Goal: Download file/media

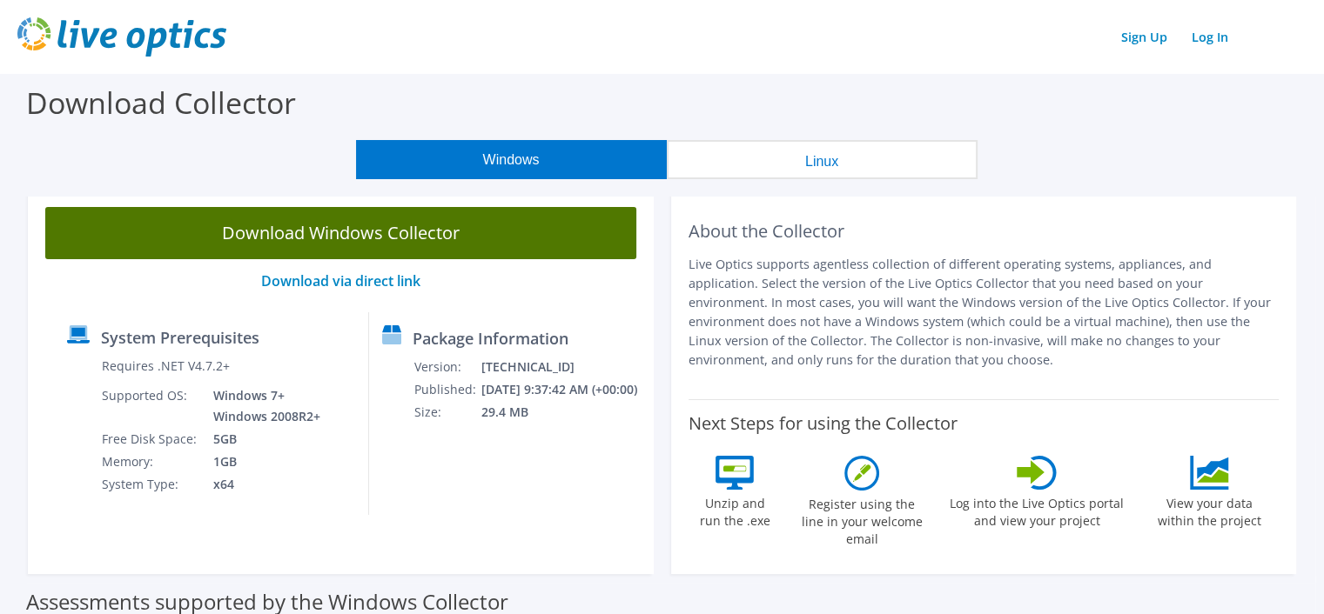
click at [401, 236] on link "Download Windows Collector" at bounding box center [340, 233] width 591 height 52
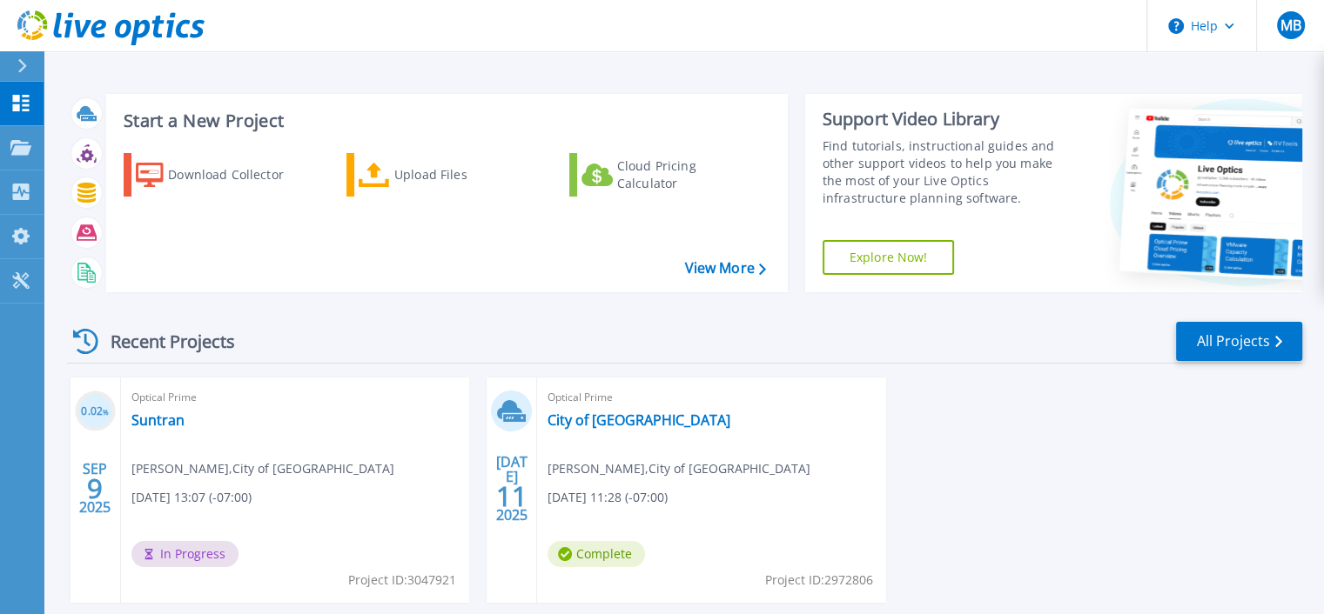
scroll to position [87, 0]
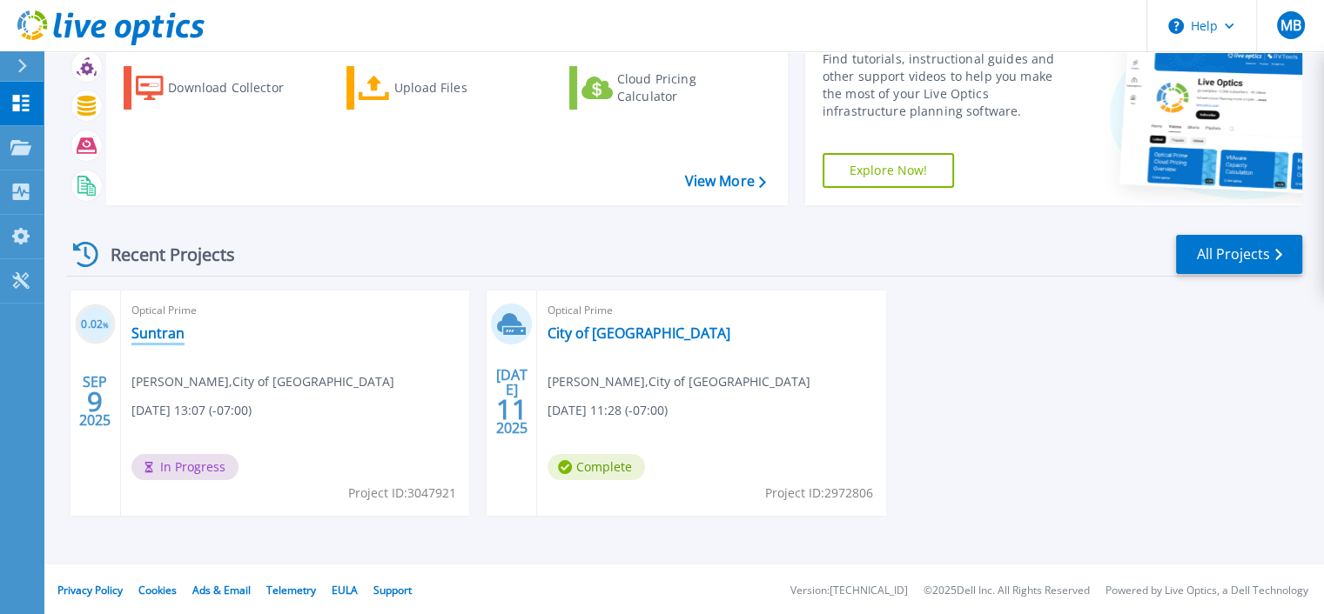
click at [146, 336] on link "Suntran" at bounding box center [157, 333] width 53 height 17
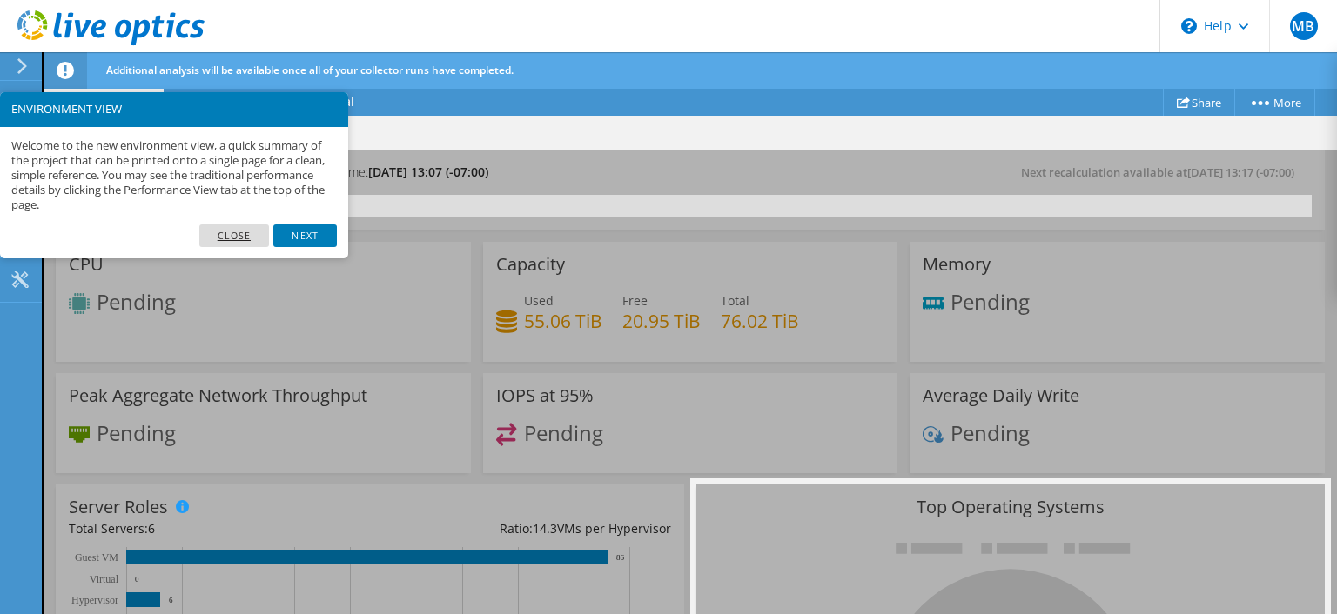
click at [243, 233] on link "Close" at bounding box center [234, 236] width 70 height 23
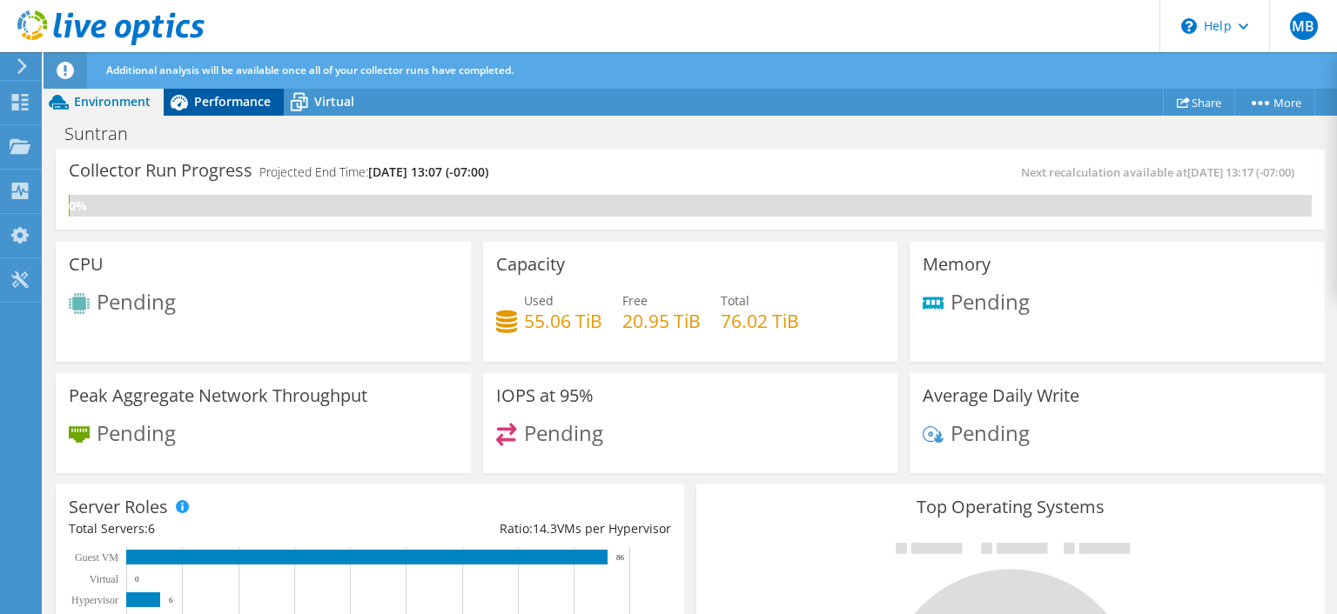
click at [175, 97] on icon at bounding box center [179, 103] width 17 height 16
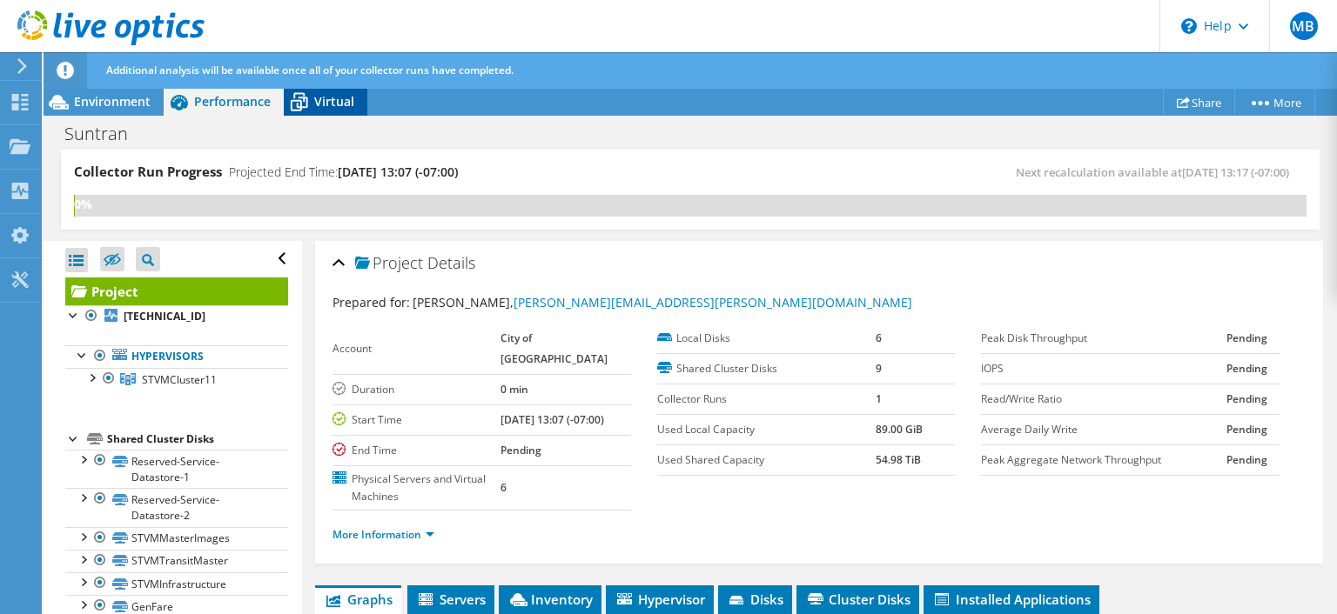
click at [330, 97] on span "Virtual" at bounding box center [334, 101] width 40 height 17
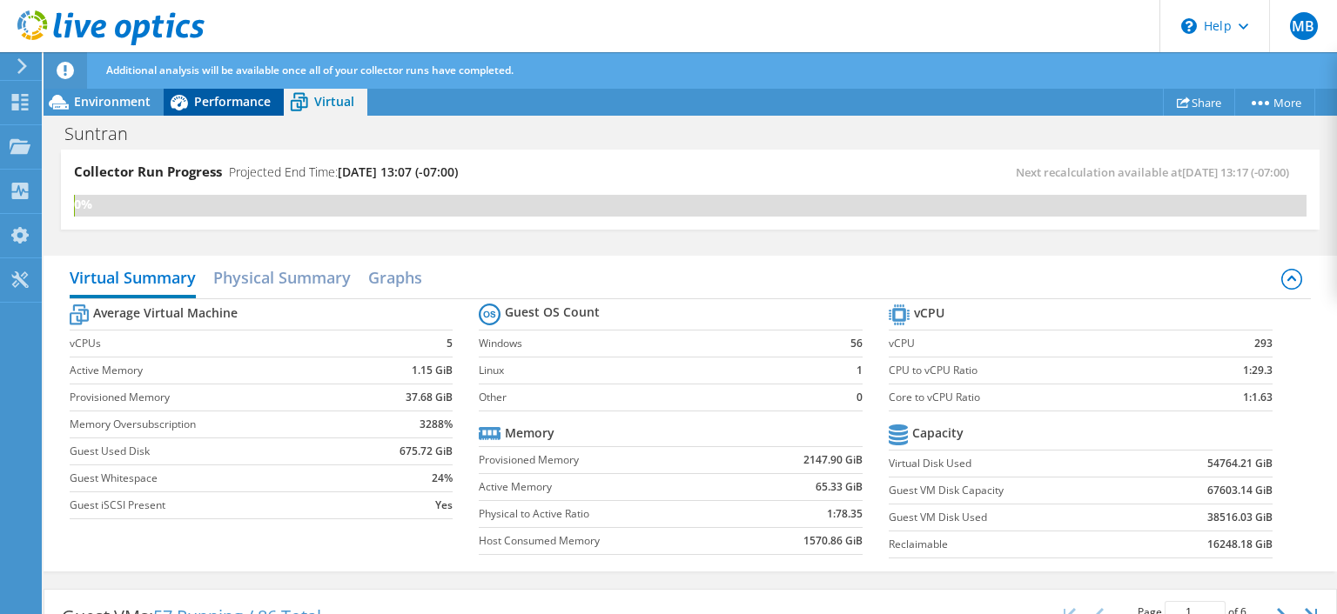
click at [226, 111] on div "Performance" at bounding box center [224, 102] width 120 height 28
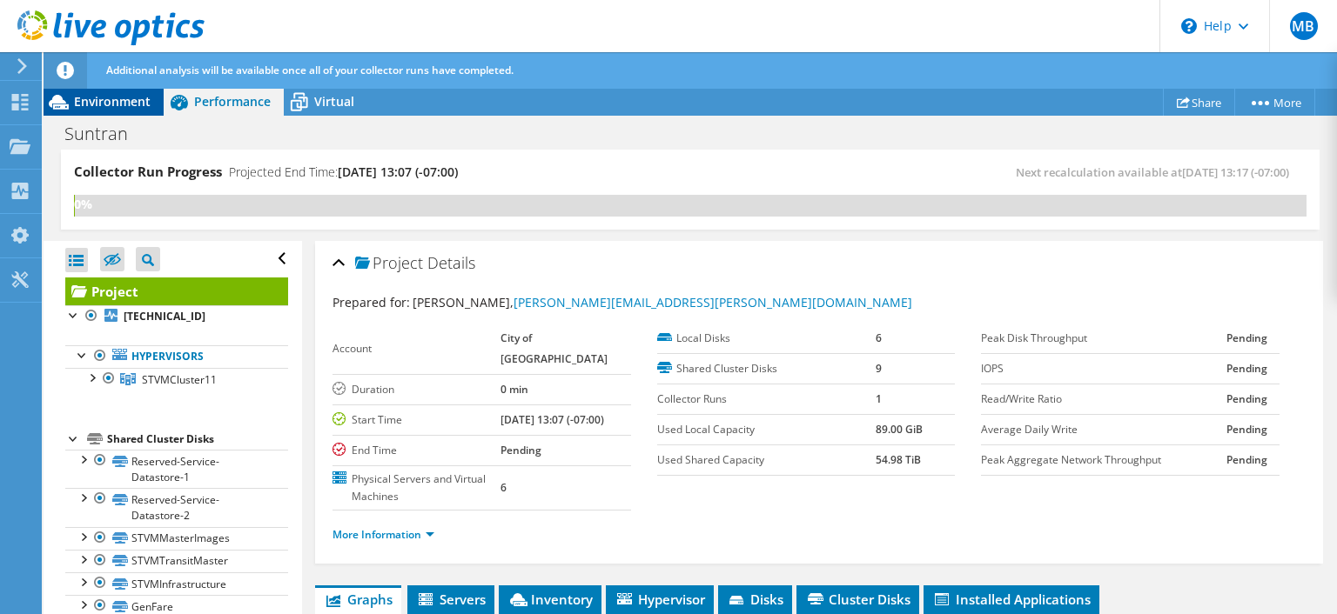
click at [136, 101] on span "Environment" at bounding box center [112, 101] width 77 height 17
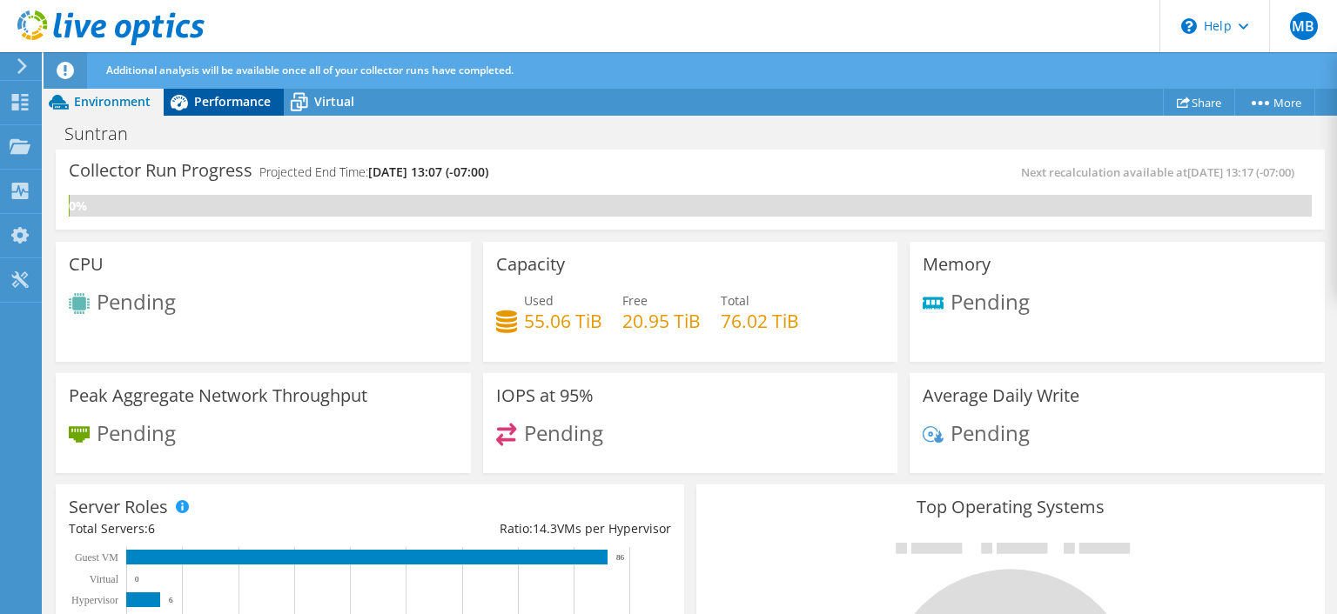
click at [238, 104] on span "Performance" at bounding box center [232, 101] width 77 height 17
